Goal: Task Accomplishment & Management: Manage account settings

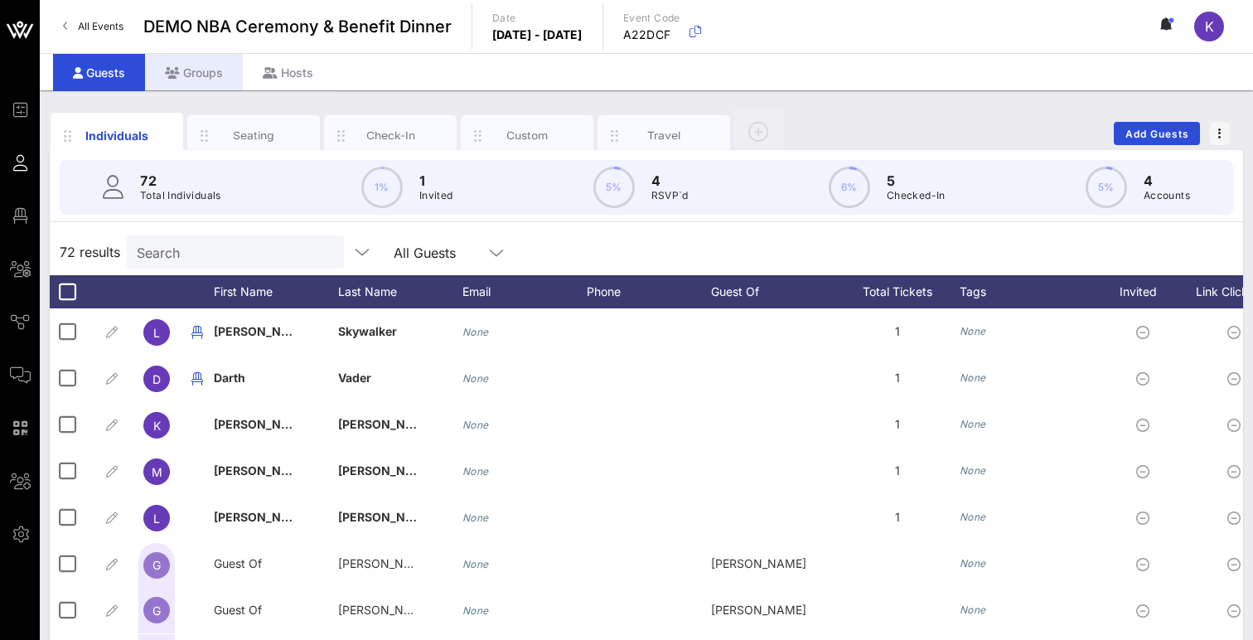
click at [195, 75] on div "Groups" at bounding box center [194, 72] width 98 height 37
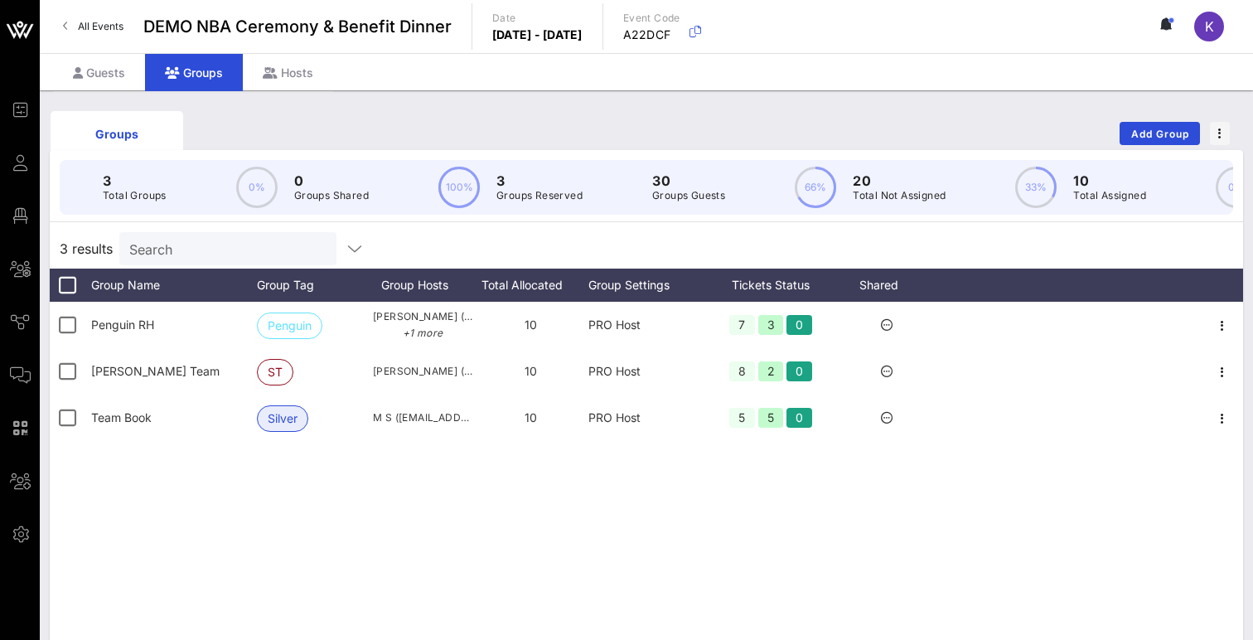
click at [88, 25] on span "All Events" at bounding box center [101, 26] width 46 height 12
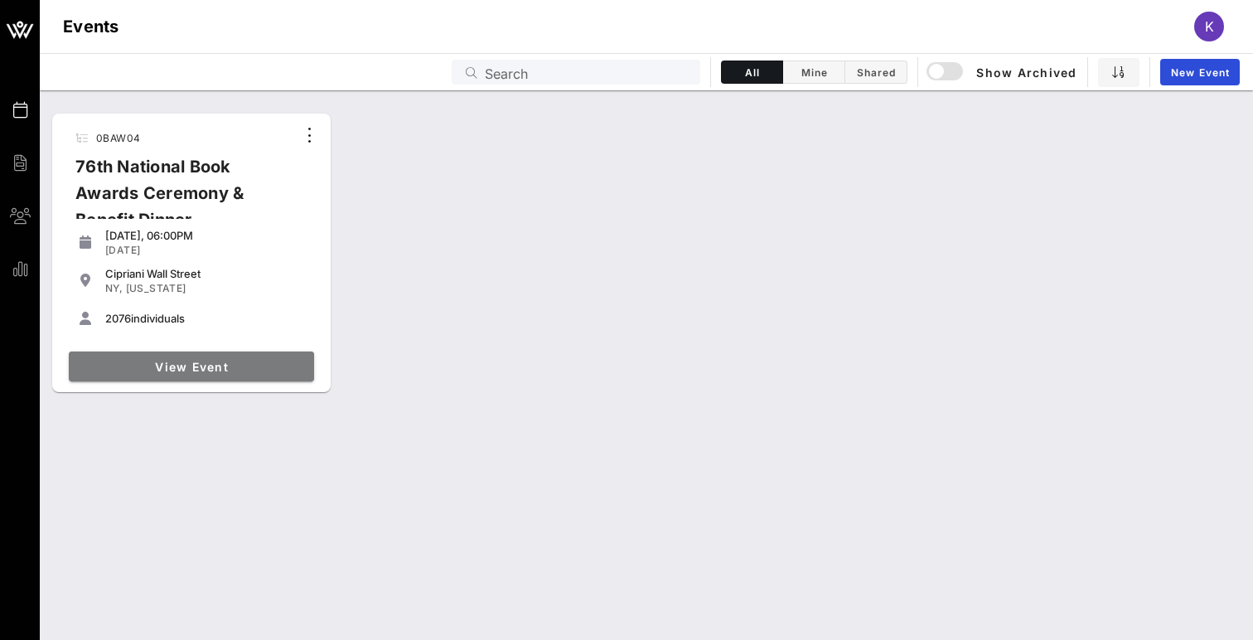
click at [171, 360] on span "View Event" at bounding box center [191, 367] width 232 height 14
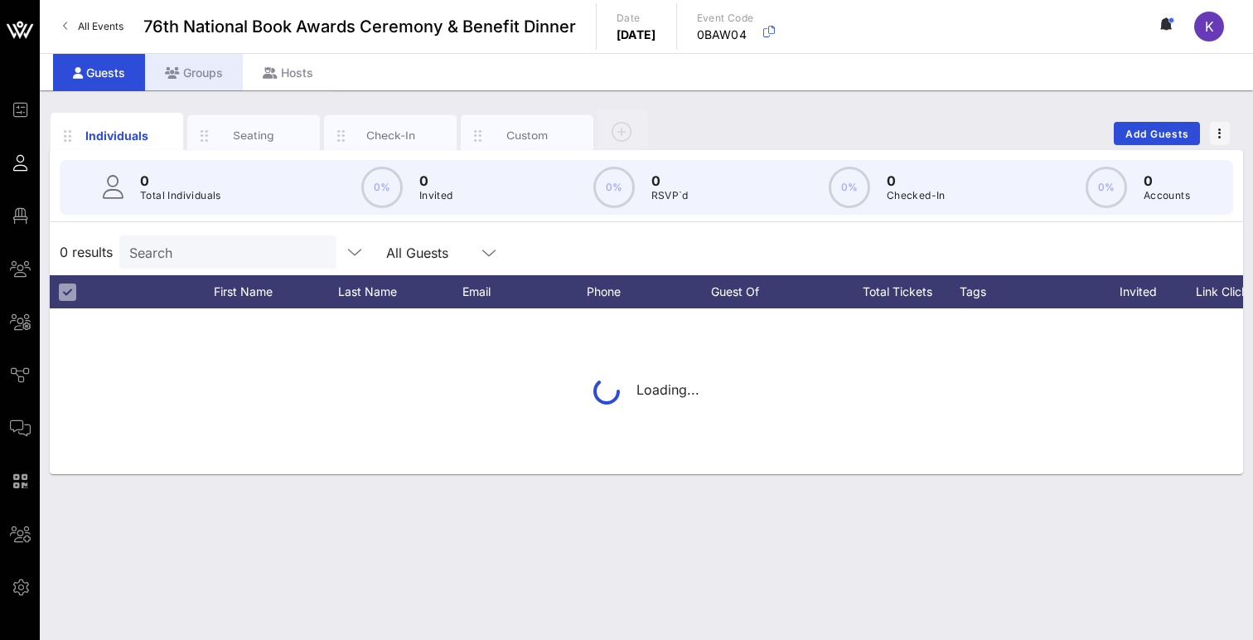
click at [192, 75] on div "Groups" at bounding box center [194, 72] width 98 height 37
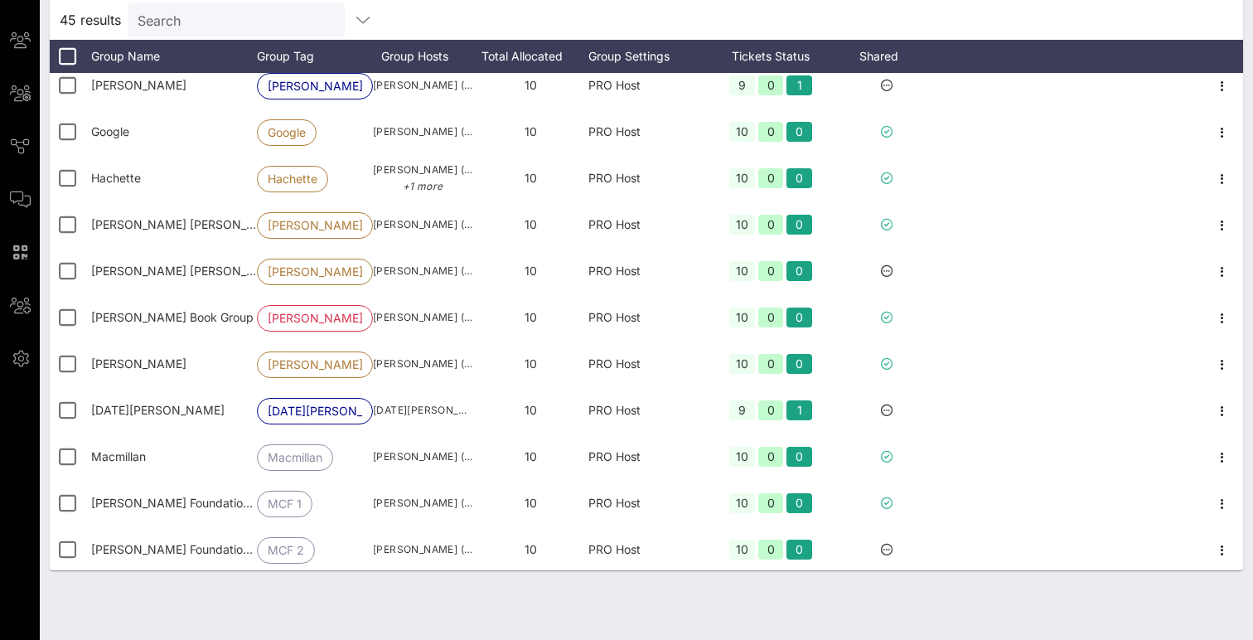
scroll to position [534, 0]
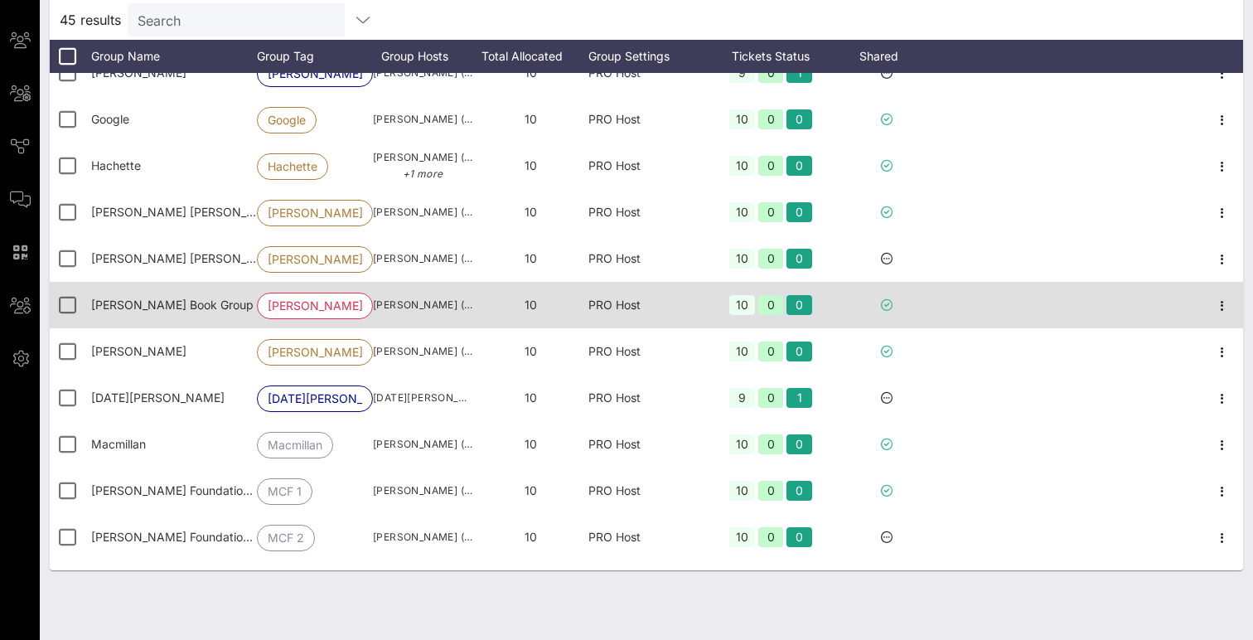
click at [214, 311] on div "[PERSON_NAME] Book Group" at bounding box center [174, 305] width 166 height 46
click at [938, 301] on icon "button" at bounding box center [1222, 306] width 20 height 20
click at [938, 304] on icon "button" at bounding box center [1222, 306] width 20 height 20
